Goal: Task Accomplishment & Management: Manage account settings

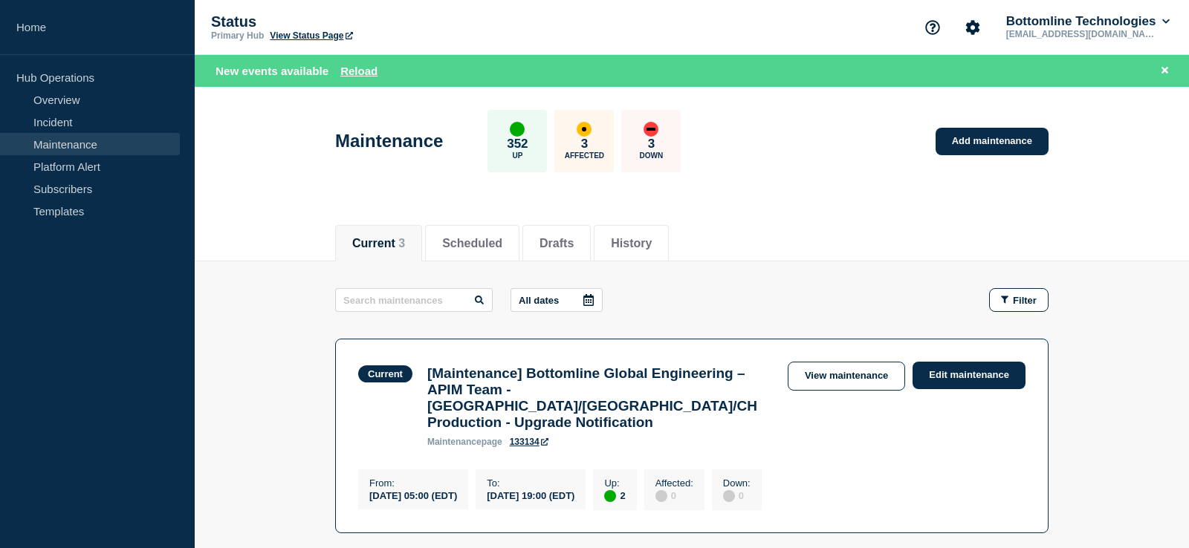
click at [123, 139] on link "Maintenance" at bounding box center [90, 144] width 180 height 22
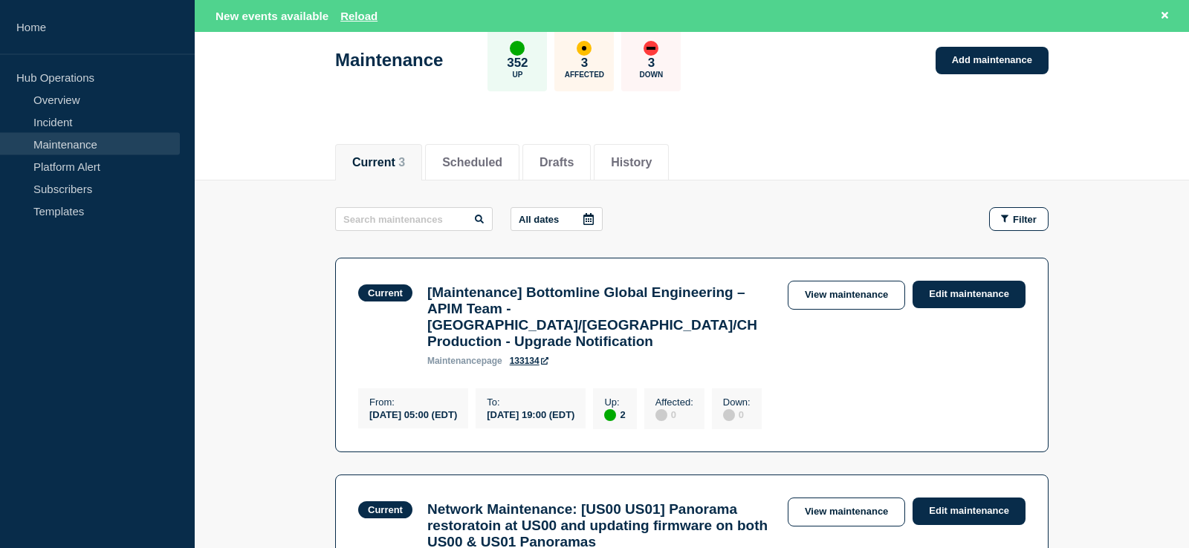
scroll to position [227, 0]
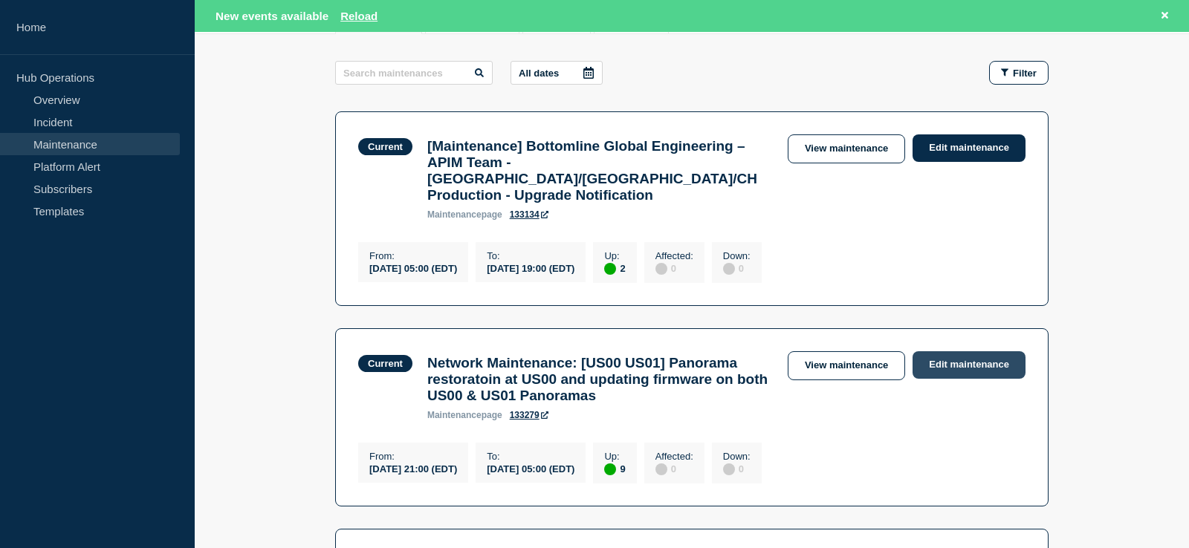
click at [959, 369] on link "Edit maintenance" at bounding box center [968, 364] width 113 height 27
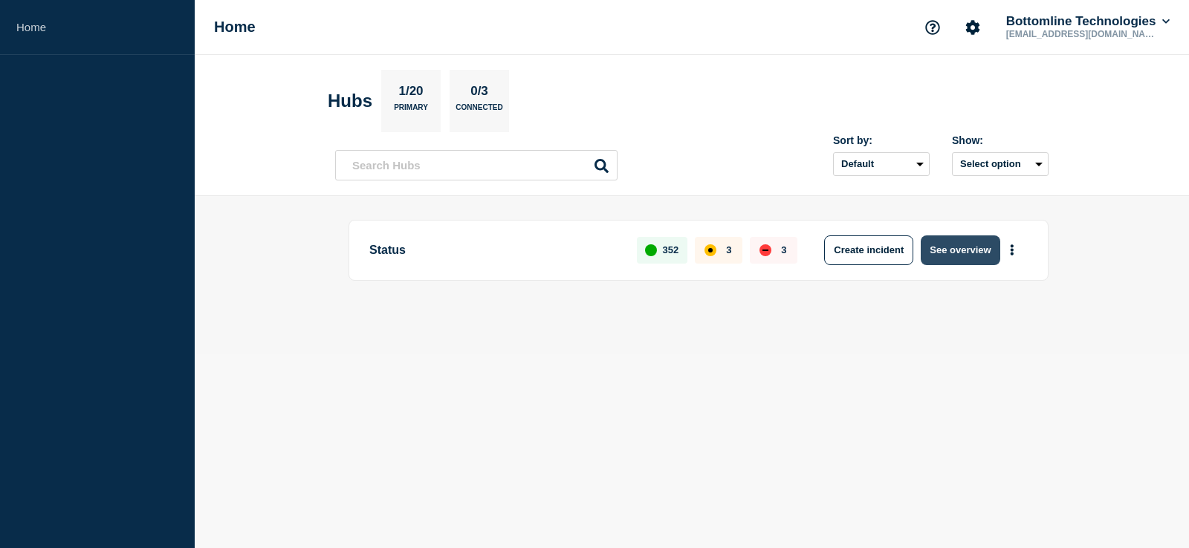
click at [947, 255] on button "See overview" at bounding box center [960, 251] width 79 height 30
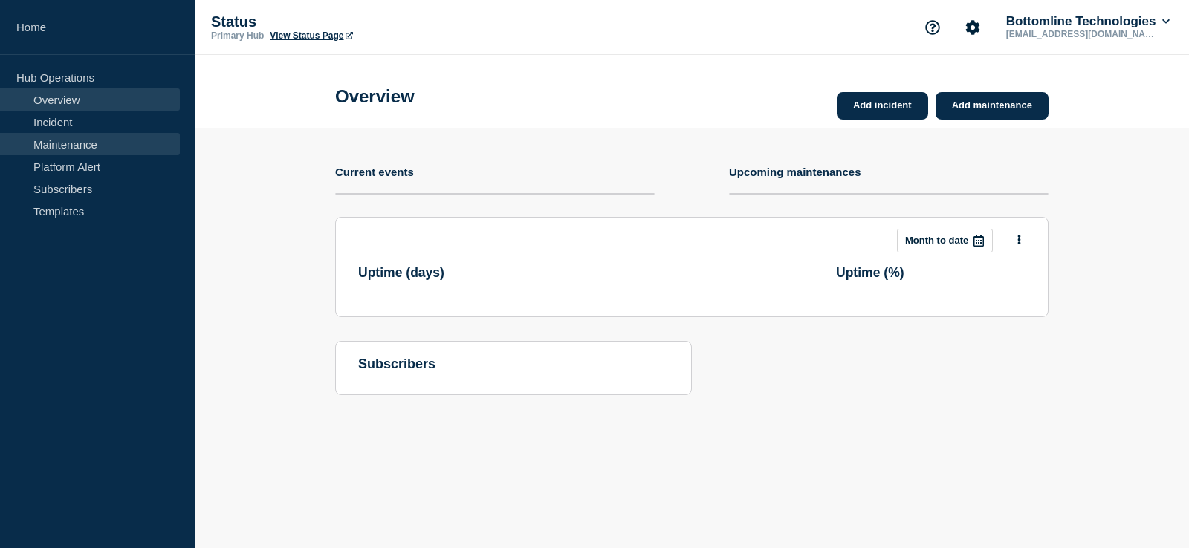
click at [127, 150] on link "Maintenance" at bounding box center [90, 144] width 180 height 22
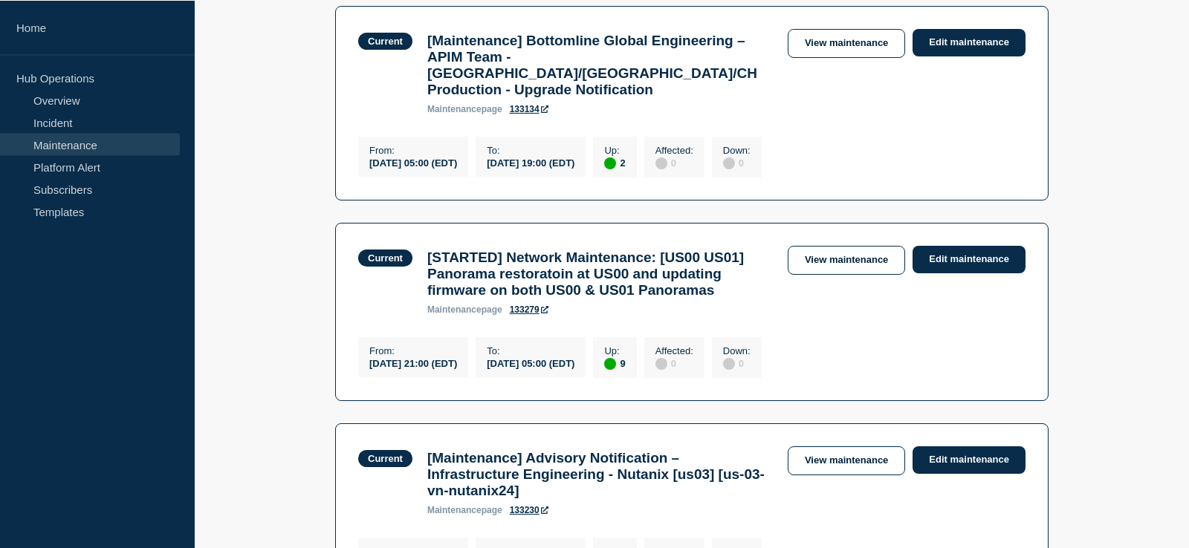
scroll to position [303, 0]
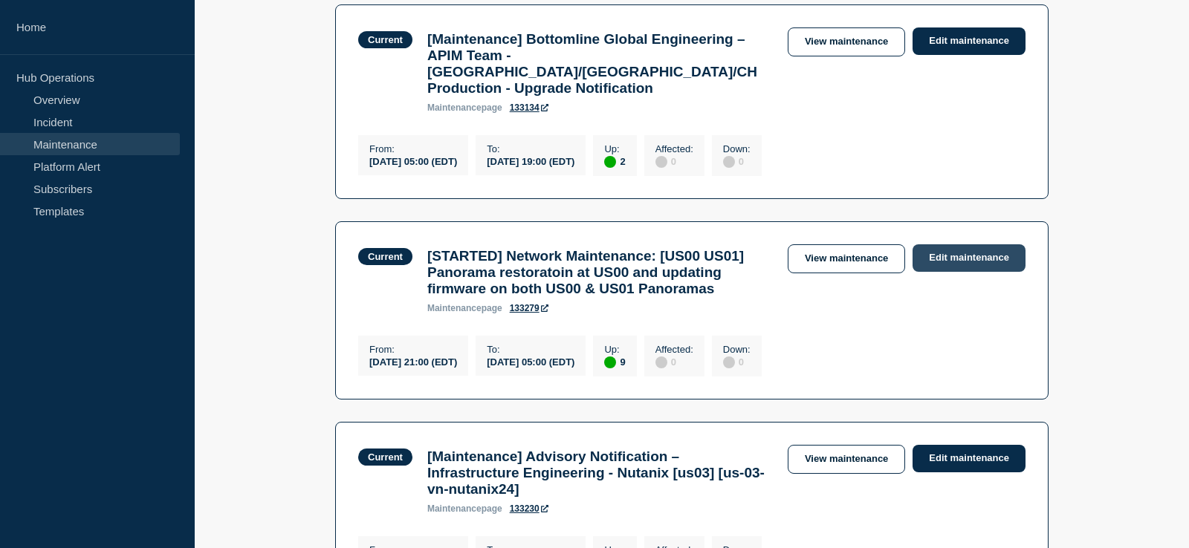
click at [956, 264] on link "Edit maintenance" at bounding box center [968, 257] width 113 height 27
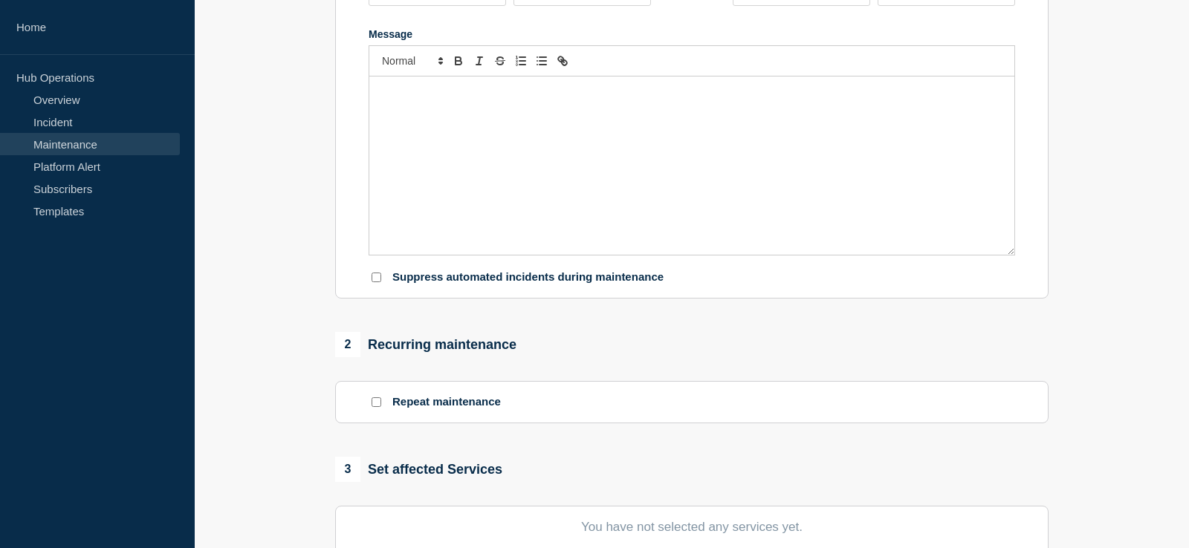
type input "[STARTED] Network Maintenance: [US00 US01] Panorama restoratoin at US00 and upd…"
type input "2025-08-20"
type input "21:00"
type input "05:00"
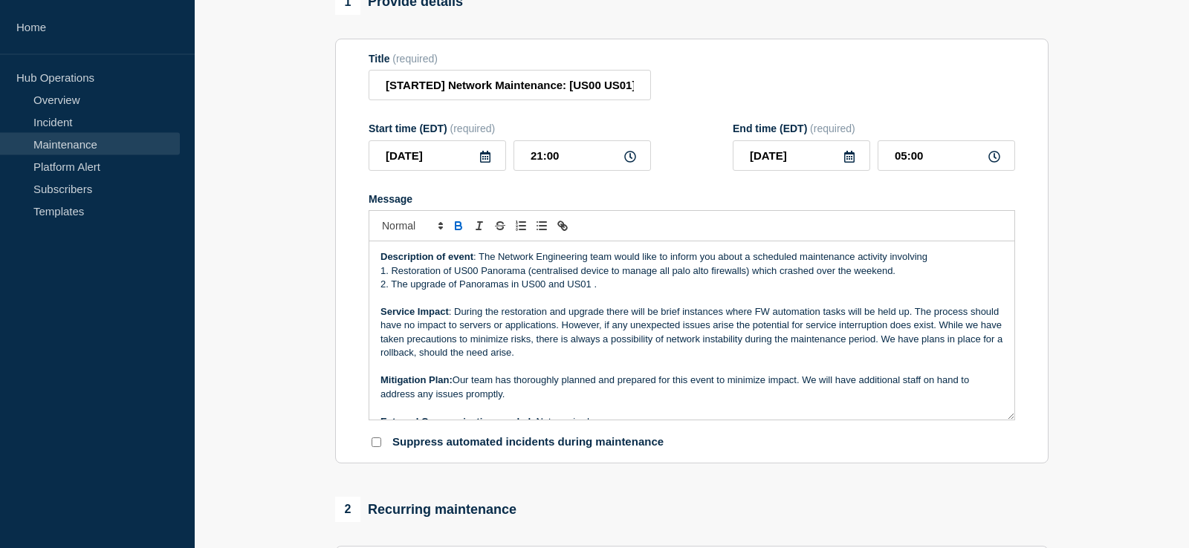
scroll to position [74, 0]
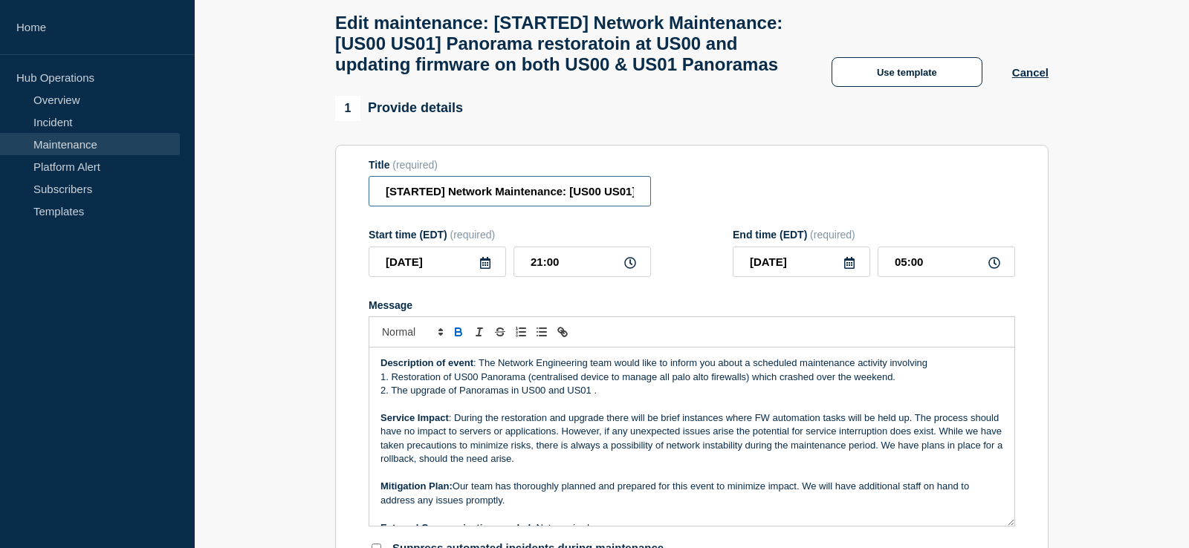
click at [404, 207] on input "[STARTED] Network Maintenance: [US00 US01] Panorama restoratoin at US00 and upd…" at bounding box center [510, 191] width 282 height 30
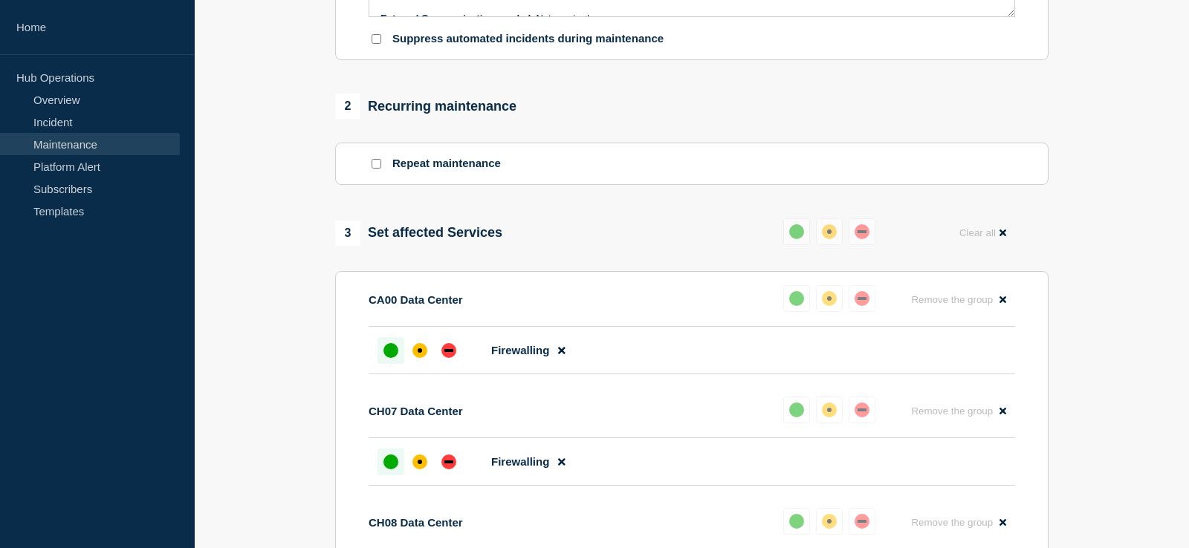
type input "[COMPLETED] Network Maintenance: [US00 US01] Panorama restoratoin at US00 and u…"
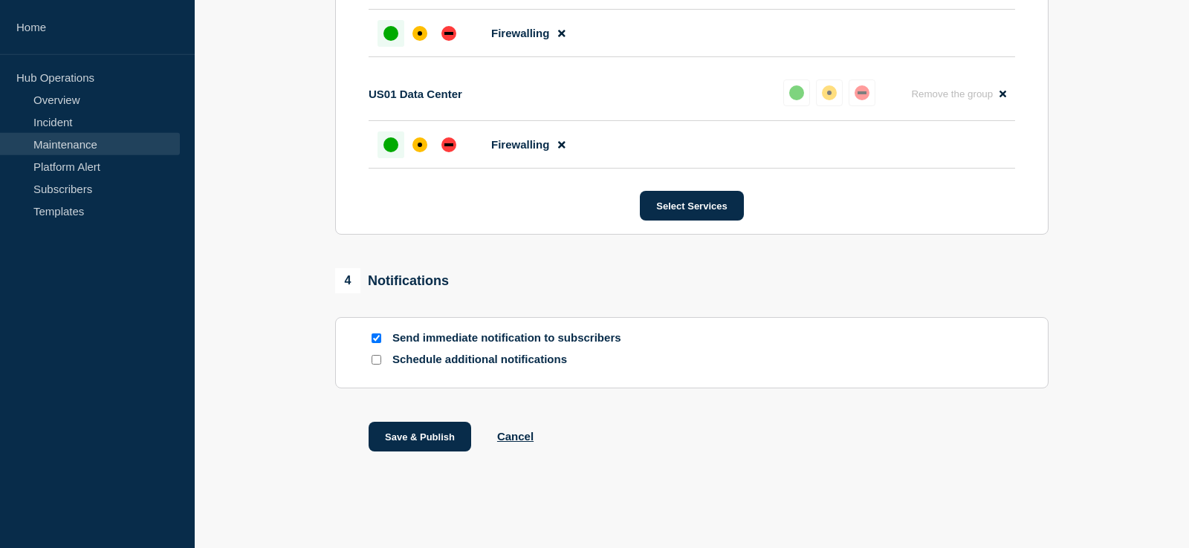
scroll to position [1737, 0]
click at [418, 441] on button "Save & Publish" at bounding box center [420, 437] width 103 height 30
